Goal: Information Seeking & Learning: Learn about a topic

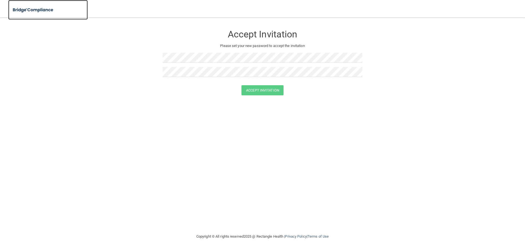
click at [24, 8] on img at bounding box center [33, 9] width 50 height 11
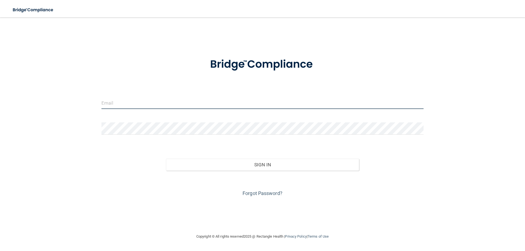
click at [138, 105] on input "email" at bounding box center [262, 103] width 322 height 12
type input "[EMAIL_ADDRESS][DOMAIN_NAME]"
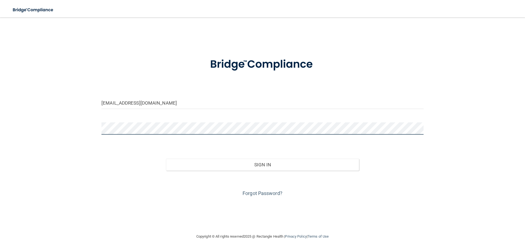
click at [166, 159] on button "Sign In" at bounding box center [262, 165] width 193 height 12
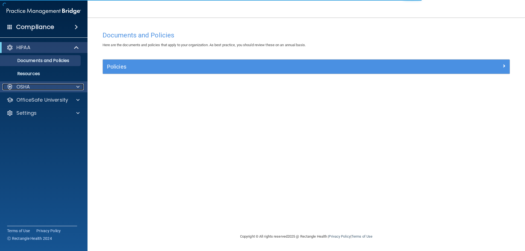
click at [43, 84] on div "OSHA" at bounding box center [36, 87] width 68 height 7
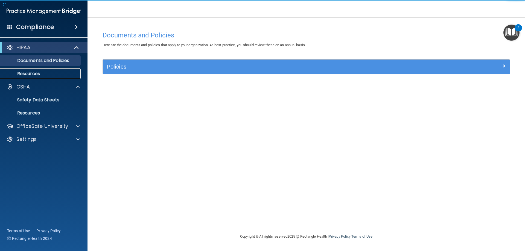
click at [36, 72] on p "Resources" at bounding box center [41, 73] width 75 height 5
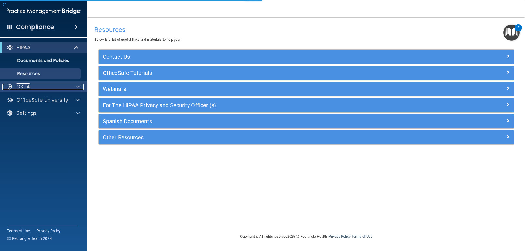
click at [37, 90] on div "OSHA" at bounding box center [36, 87] width 68 height 7
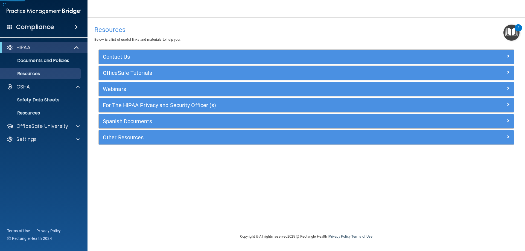
click at [37, 133] on div "HIPAA Documents and Policies Report an Incident Business Associates Emergency P…" at bounding box center [44, 94] width 88 height 109
click at [37, 125] on p "OfficeSafe University" at bounding box center [42, 126] width 52 height 7
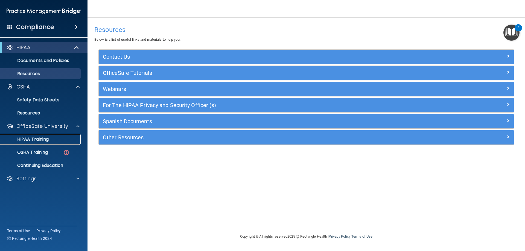
click at [47, 140] on p "HIPAA Training" at bounding box center [26, 139] width 45 height 5
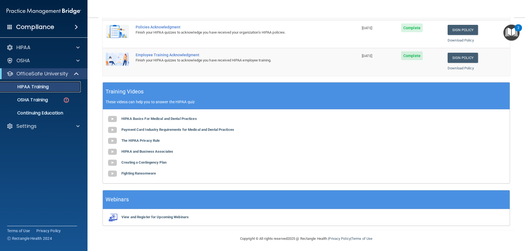
scroll to position [160, 0]
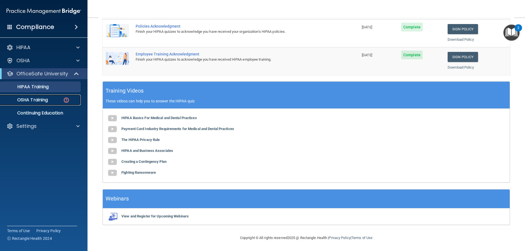
click at [62, 100] on div "OSHA Training" at bounding box center [41, 99] width 75 height 5
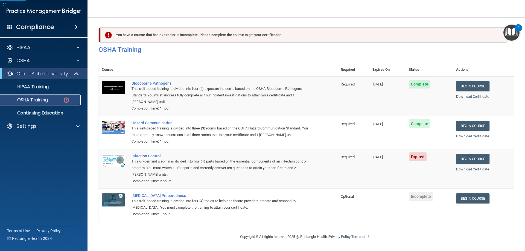
scroll to position [7, 0]
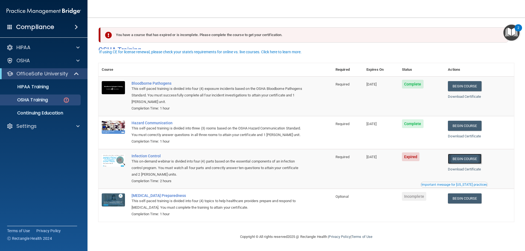
click at [456, 156] on link "Begin Course" at bounding box center [464, 159] width 33 height 10
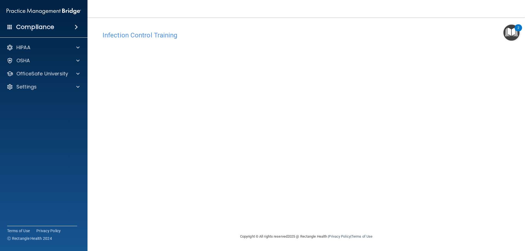
click at [435, 182] on div "Infection Control Training This course doesn’t expire until [DATE]. Are you sur…" at bounding box center [305, 130] width 415 height 205
